Goal: Transaction & Acquisition: Obtain resource

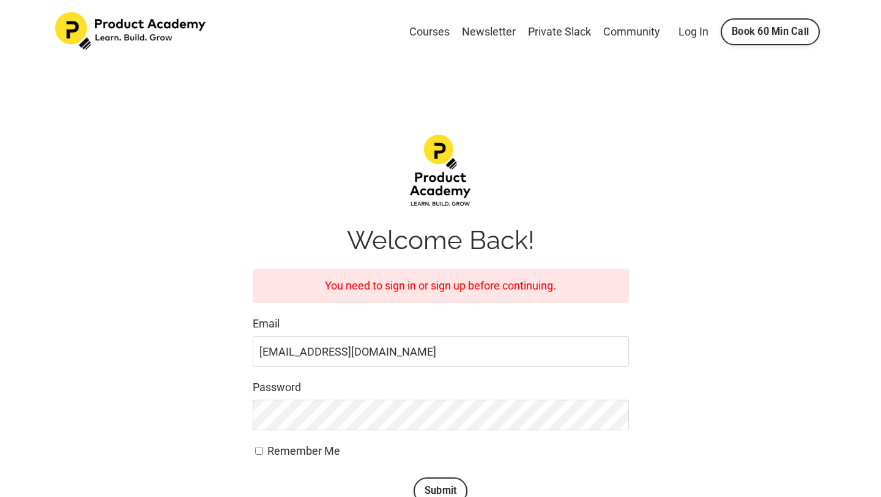
scroll to position [146, 0]
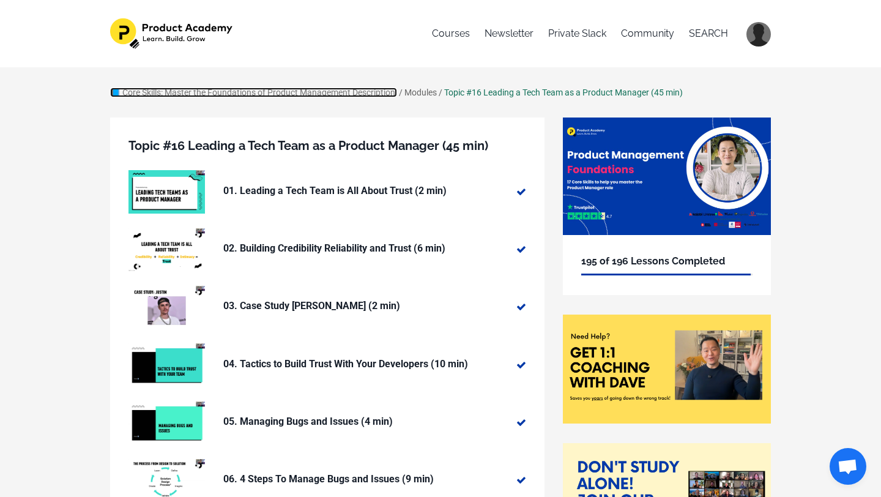
click at [207, 92] on link "📘 Core Skills: Master the Foundations of Product Management Description:" at bounding box center [253, 92] width 287 height 10
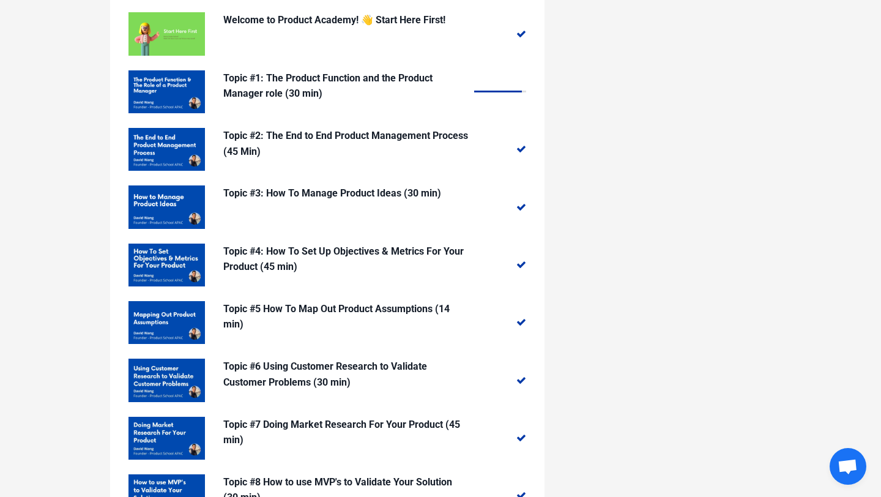
scroll to position [1258, 0]
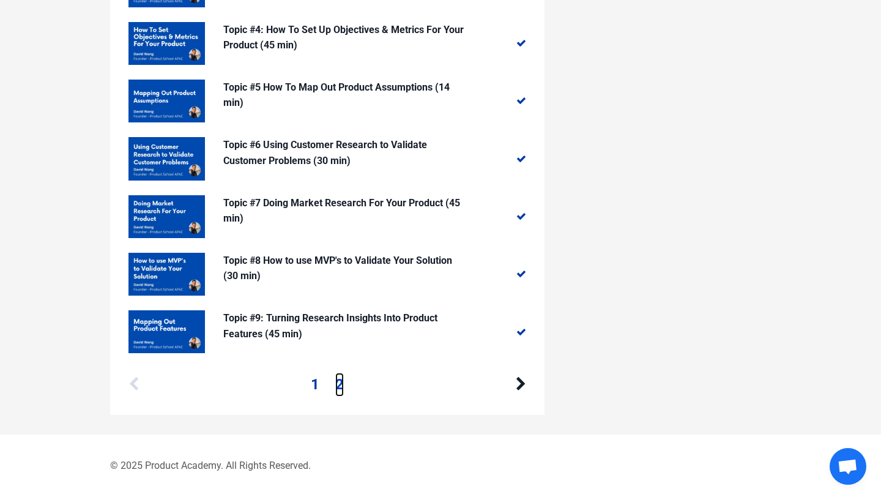
click at [335, 385] on link "2" at bounding box center [339, 383] width 9 height 23
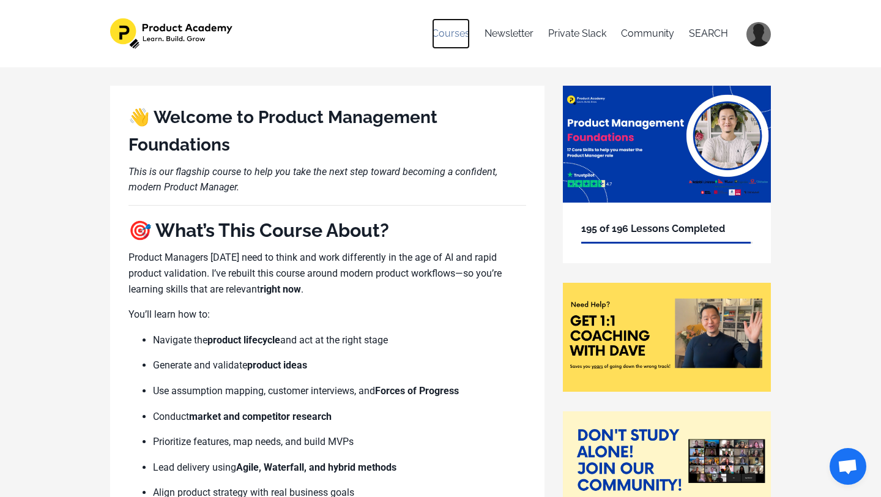
click at [457, 33] on link "Courses" at bounding box center [451, 33] width 38 height 31
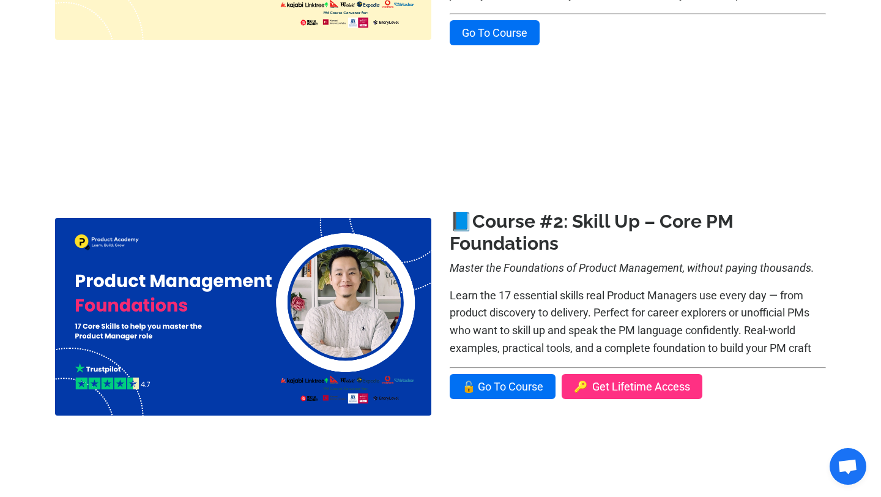
scroll to position [473, 0]
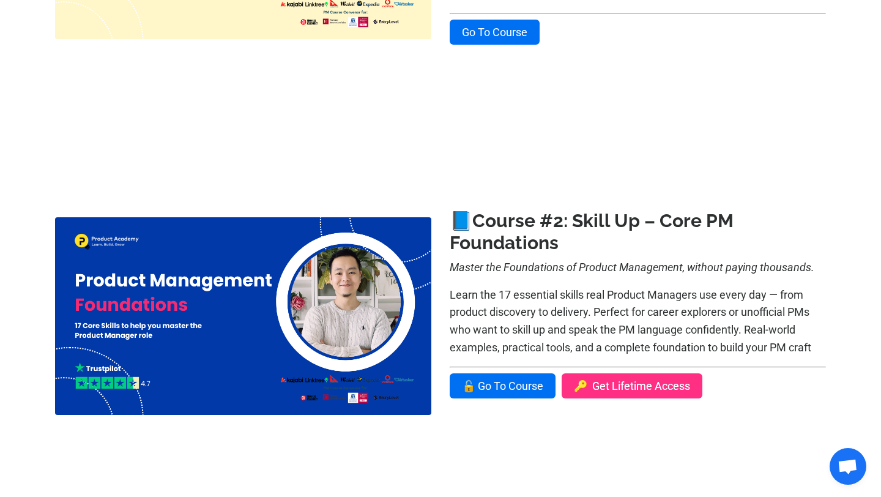
click at [585, 386] on link "🔑 Get Lifetime Access" at bounding box center [631, 385] width 141 height 25
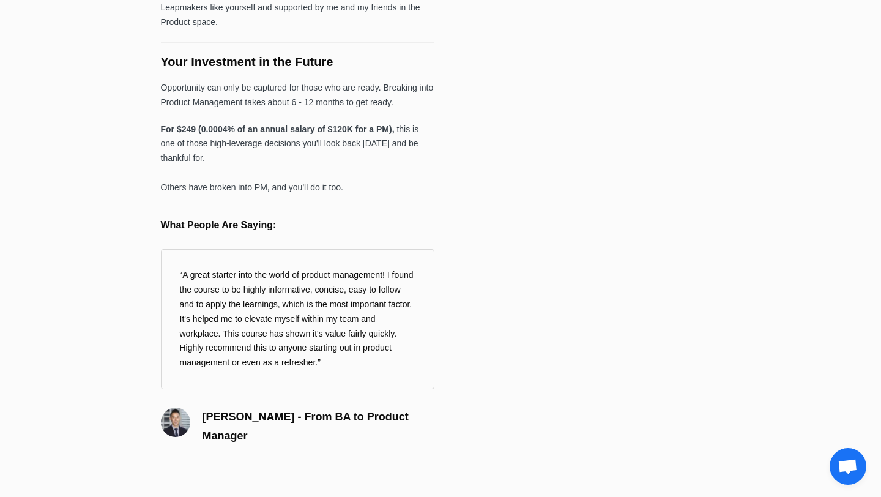
scroll to position [1231, 0]
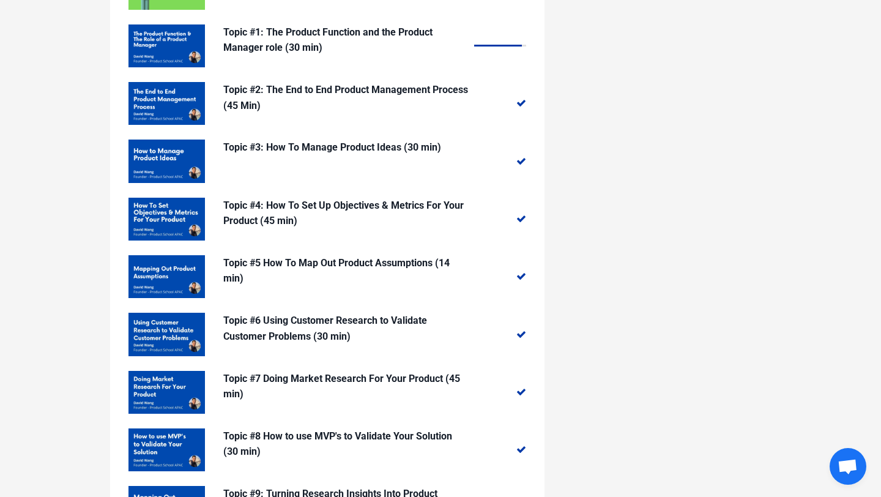
scroll to position [1258, 0]
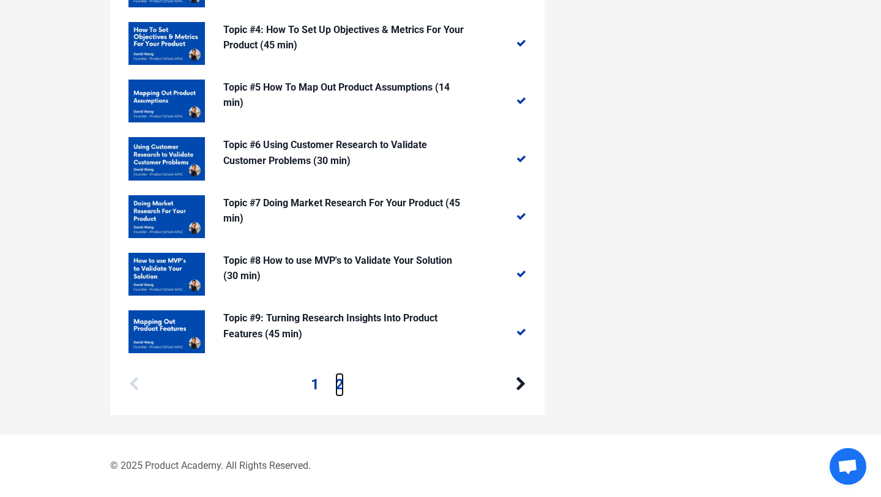
click at [339, 384] on link "2" at bounding box center [339, 383] width 9 height 23
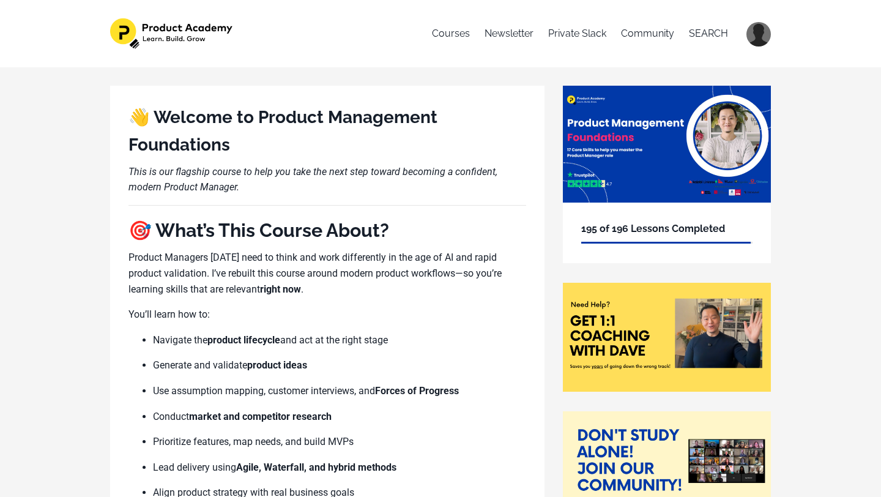
scroll to position [1258, 0]
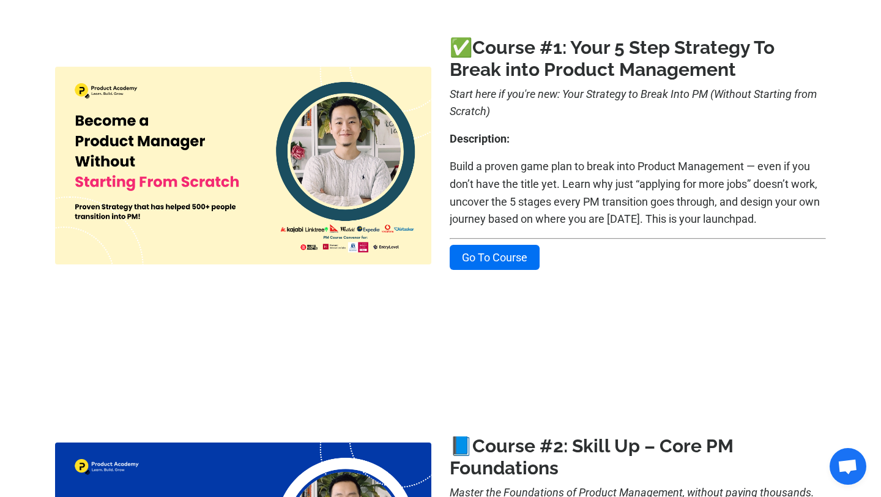
scroll to position [236, 0]
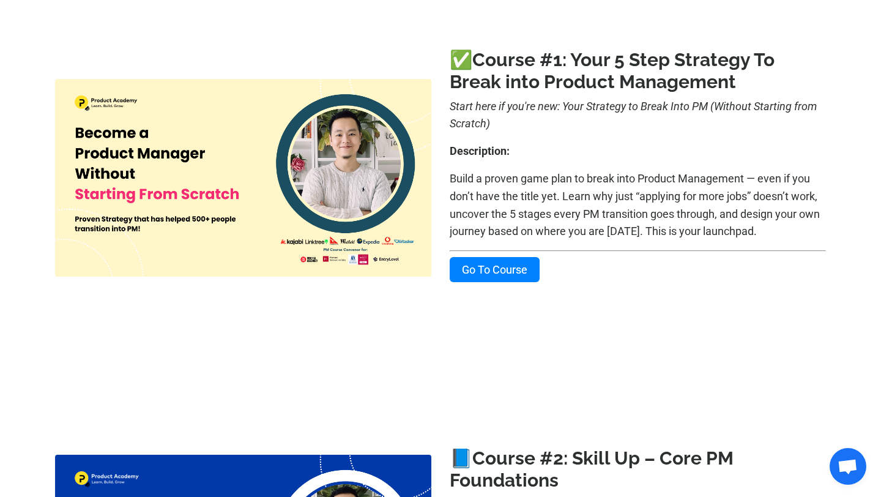
click at [467, 267] on link "Go To Course" at bounding box center [494, 269] width 90 height 25
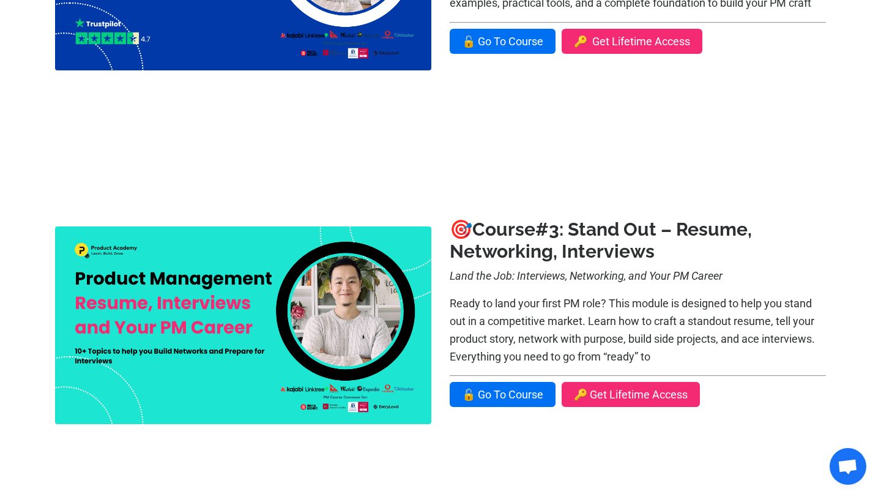
scroll to position [843, 0]
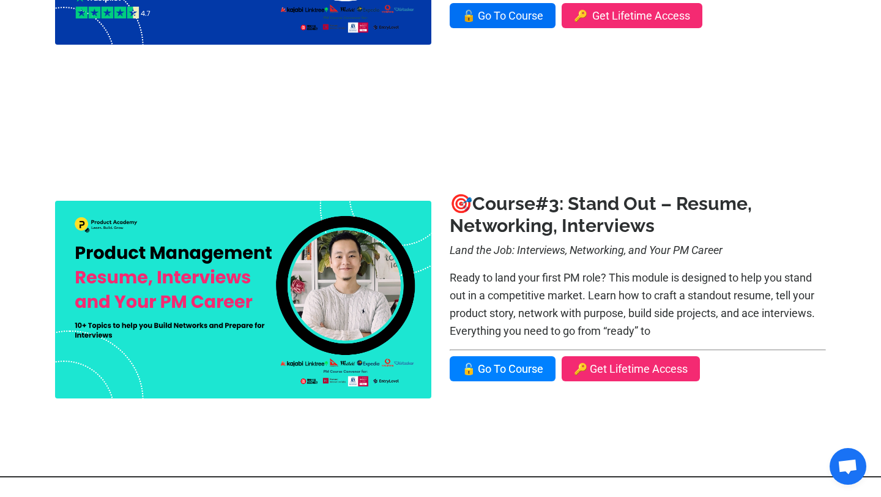
click at [492, 363] on link "🔓 Go To Course" at bounding box center [502, 368] width 106 height 25
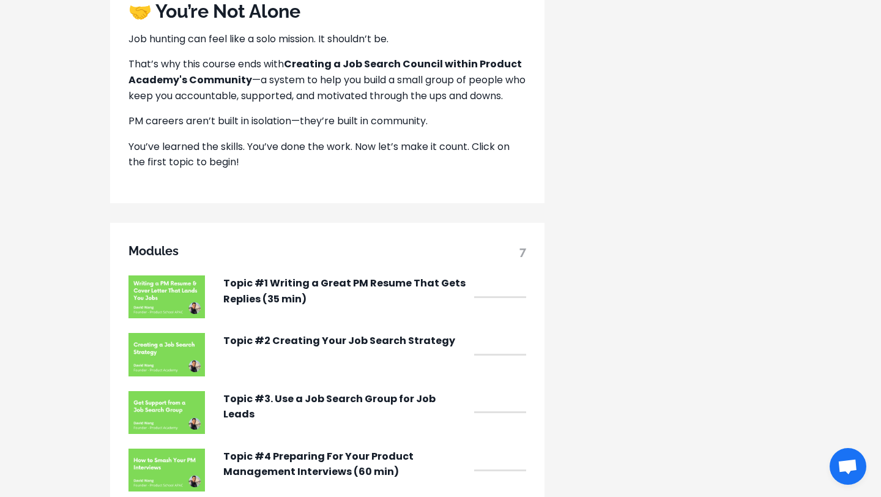
scroll to position [796, 0]
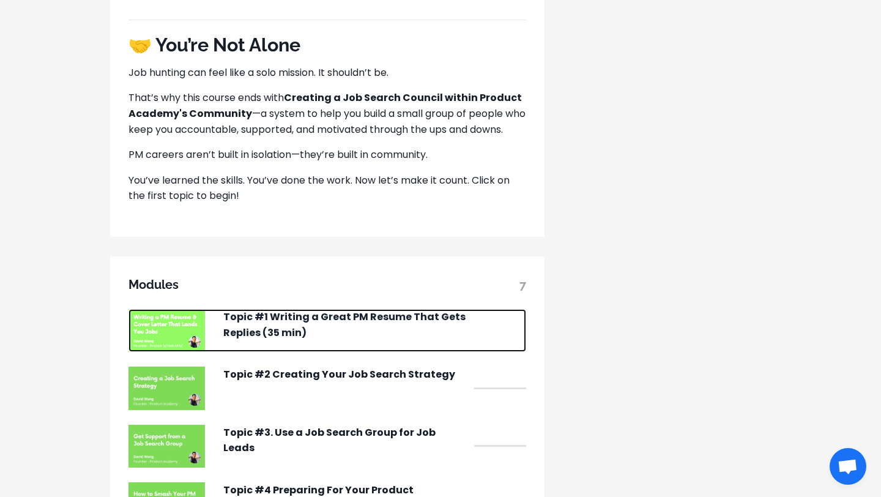
click at [294, 331] on p "Topic #1 Writing a Great PM Resume That Gets Replies (35 min)" at bounding box center [345, 324] width 245 height 31
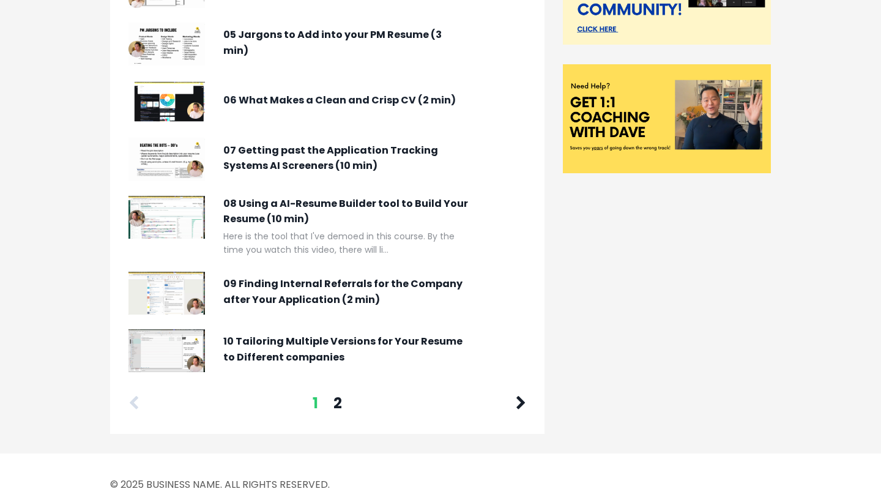
scroll to position [380, 0]
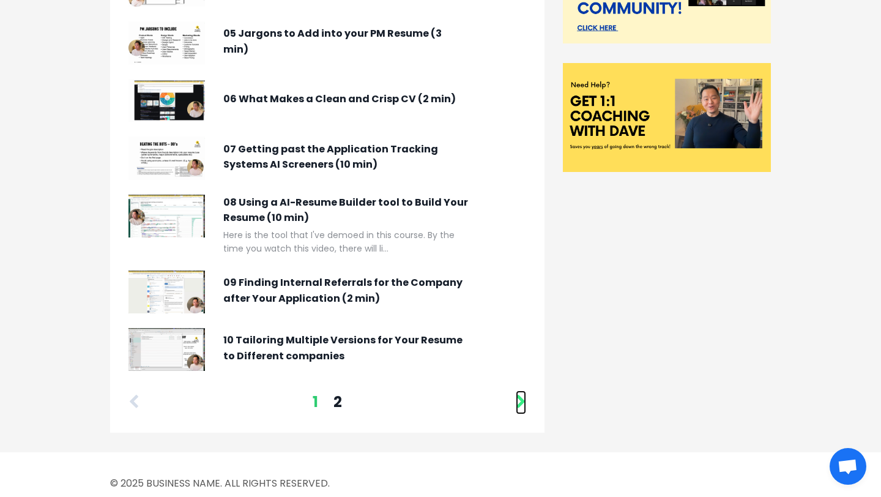
click at [519, 404] on icon at bounding box center [520, 401] width 10 height 15
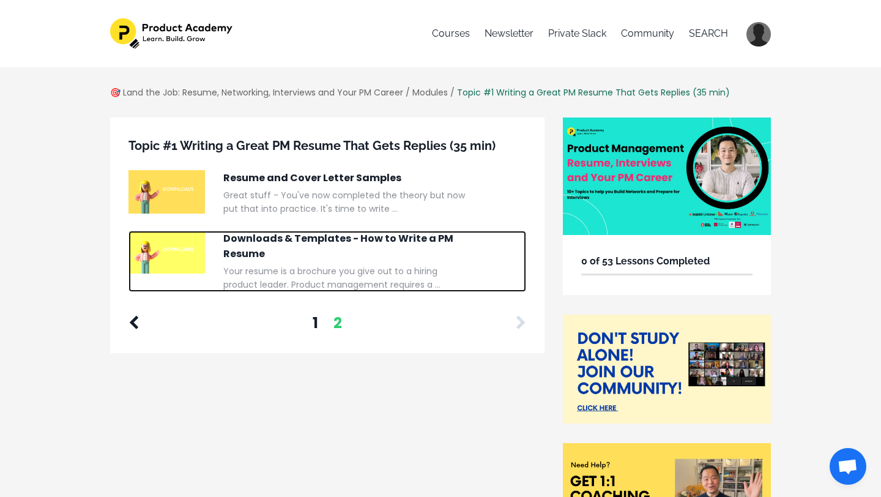
click at [320, 239] on p "Downloads & Templates - How to Write a PM Resume" at bounding box center [345, 246] width 245 height 31
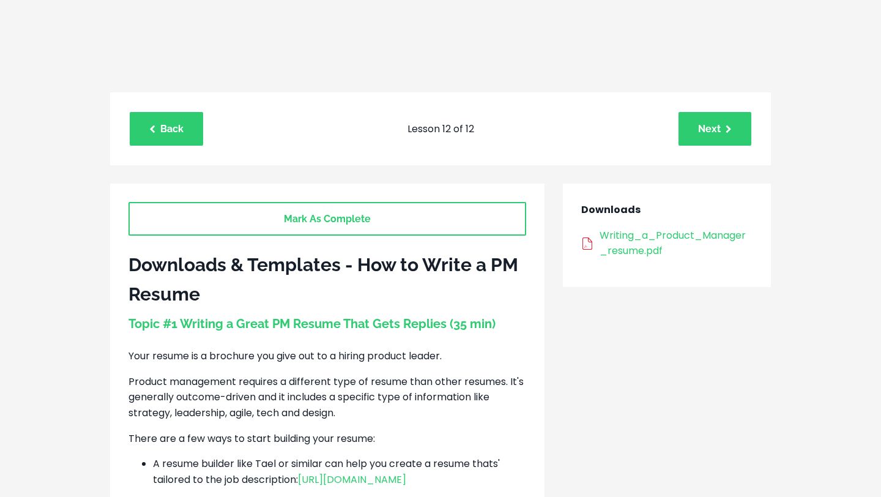
scroll to position [133, 0]
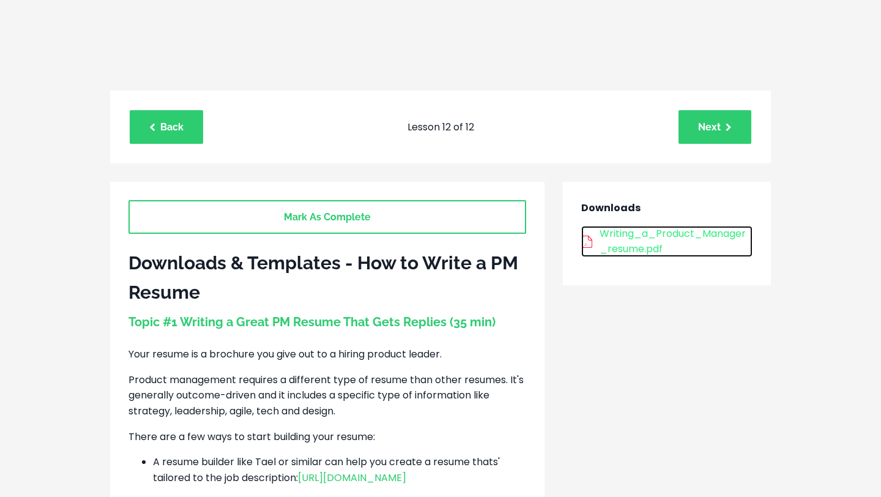
click at [610, 239] on div "Writing_a_Product_Manager_resume.pdf" at bounding box center [675, 241] width 153 height 31
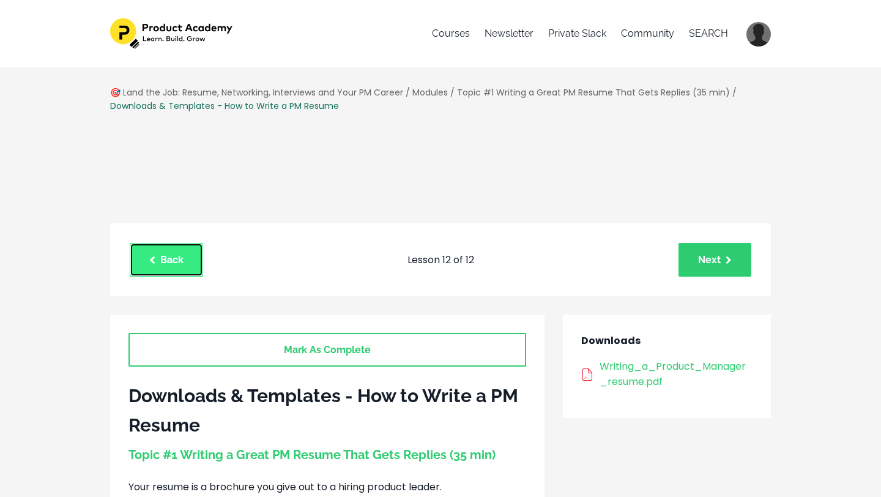
click at [193, 259] on link "Back" at bounding box center [166, 260] width 73 height 34
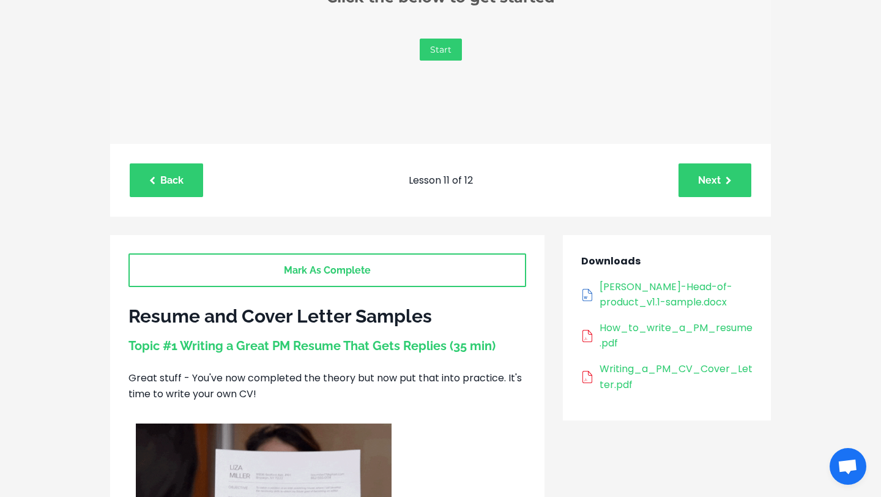
scroll to position [371, 0]
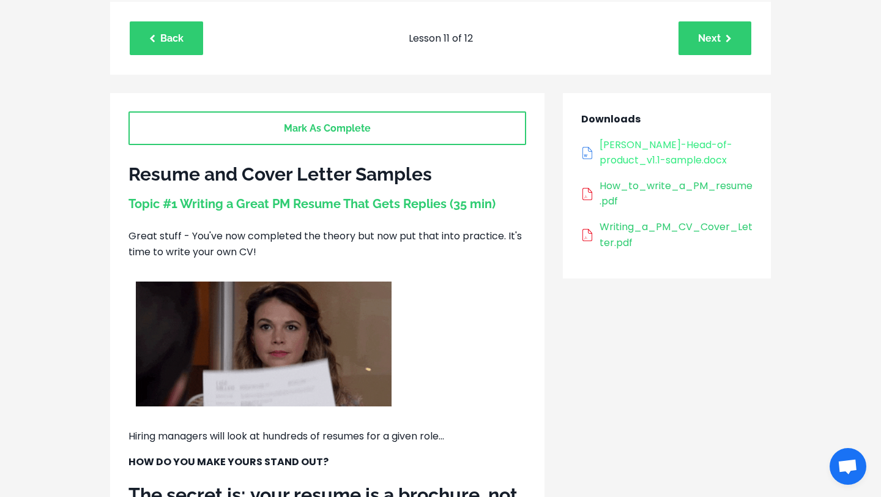
scroll to position [503, 0]
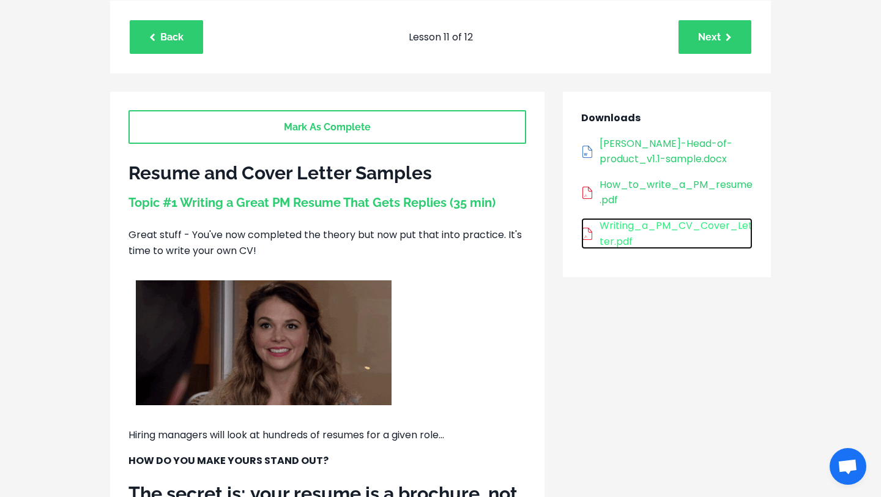
click at [654, 225] on div "Writing_a_PM_CV_Cover_Letter.pdf" at bounding box center [675, 233] width 153 height 31
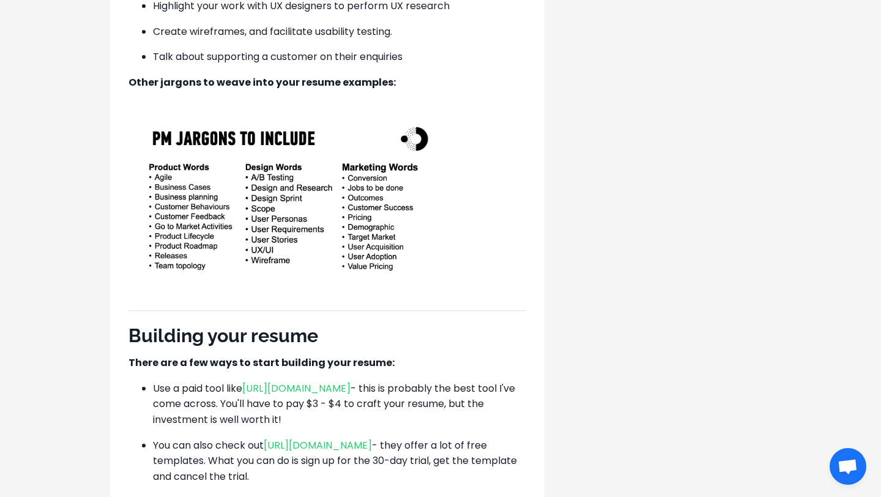
scroll to position [2544, 0]
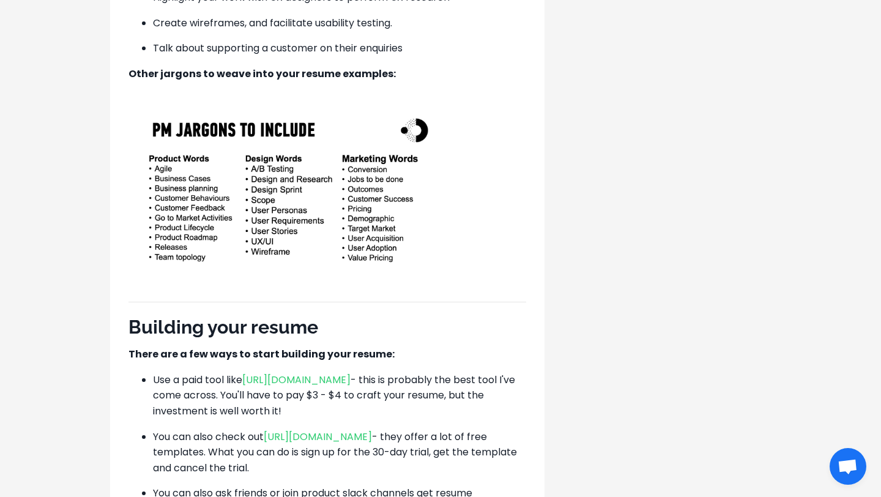
click at [359, 232] on img at bounding box center [284, 191] width 312 height 175
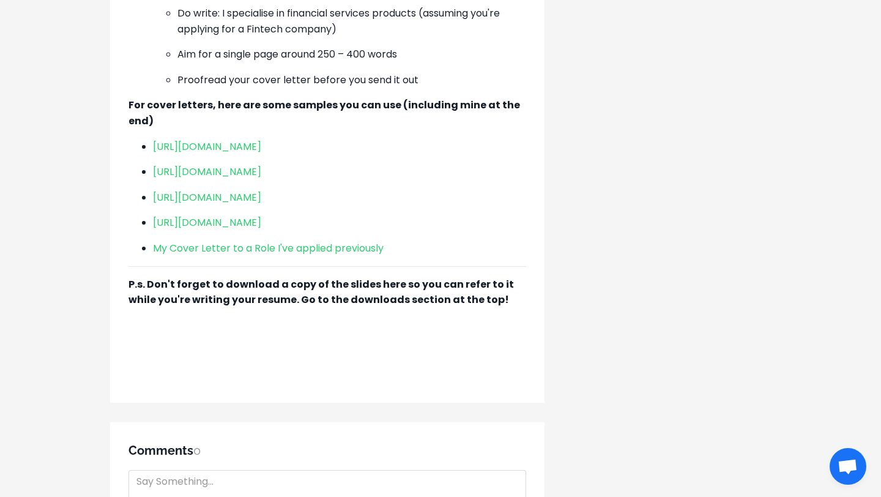
scroll to position [3357, 0]
